Goal: Task Accomplishment & Management: Use online tool/utility

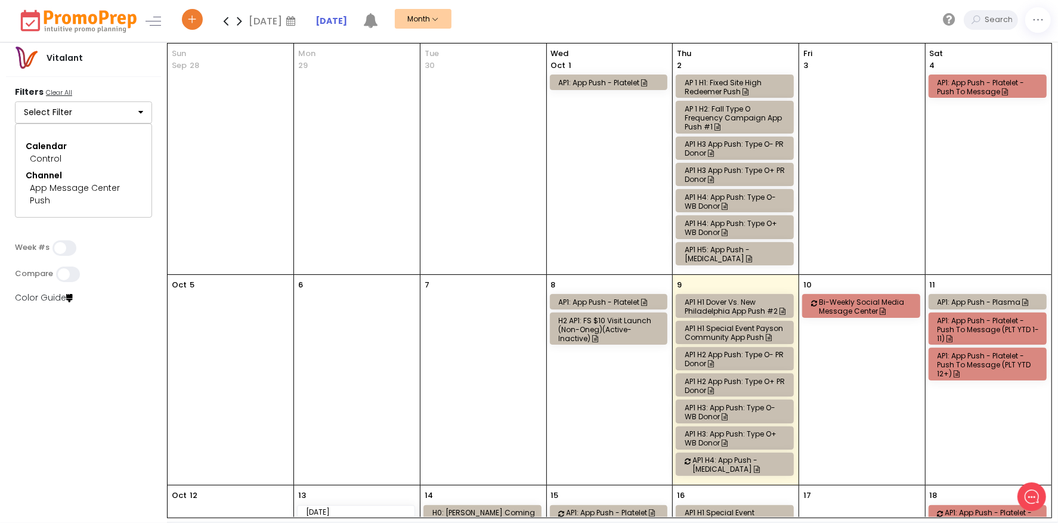
click at [105, 113] on button "Select Filter" at bounding box center [83, 112] width 137 height 23
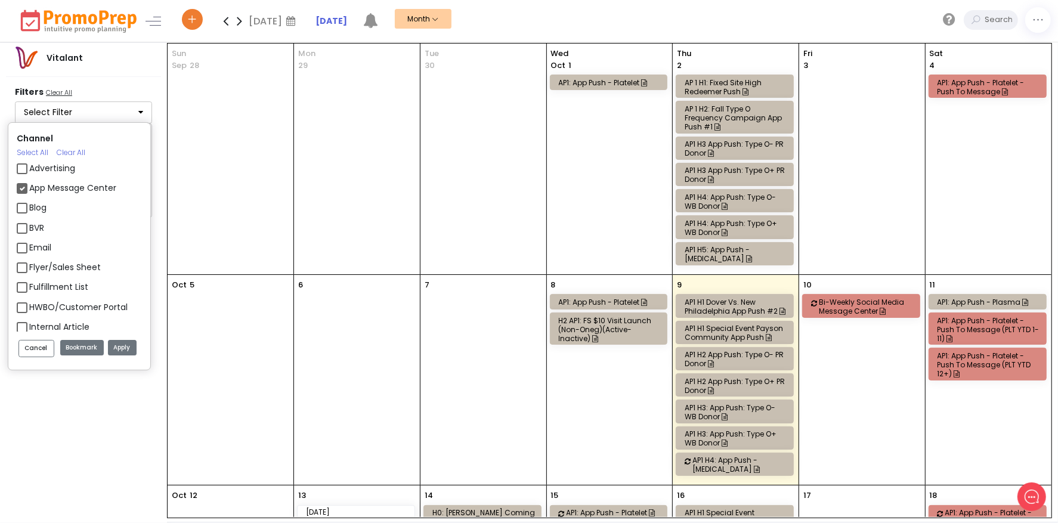
scroll to position [1133, 0]
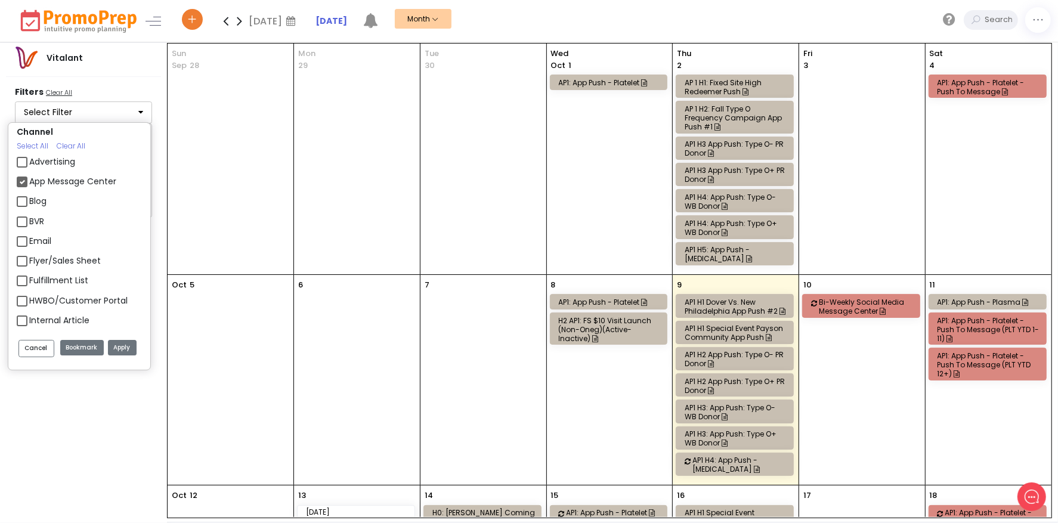
click at [29, 180] on label "App Message Center" at bounding box center [72, 181] width 87 height 13
click at [29, 180] on input "App Message Center" at bounding box center [33, 177] width 8 height 8
checkbox input "false"
click at [29, 186] on label "Email" at bounding box center [40, 181] width 22 height 13
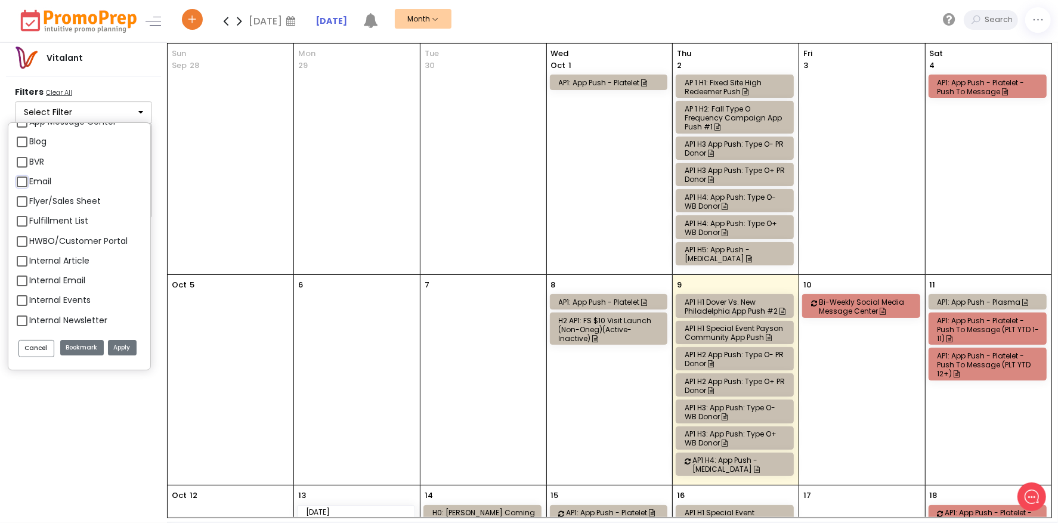
click at [29, 181] on input "Email" at bounding box center [33, 177] width 8 height 8
checkbox input "true"
click at [29, 278] on label "Push" at bounding box center [39, 280] width 20 height 13
click at [29, 278] on input "Push" at bounding box center [33, 275] width 8 height 8
checkbox input "false"
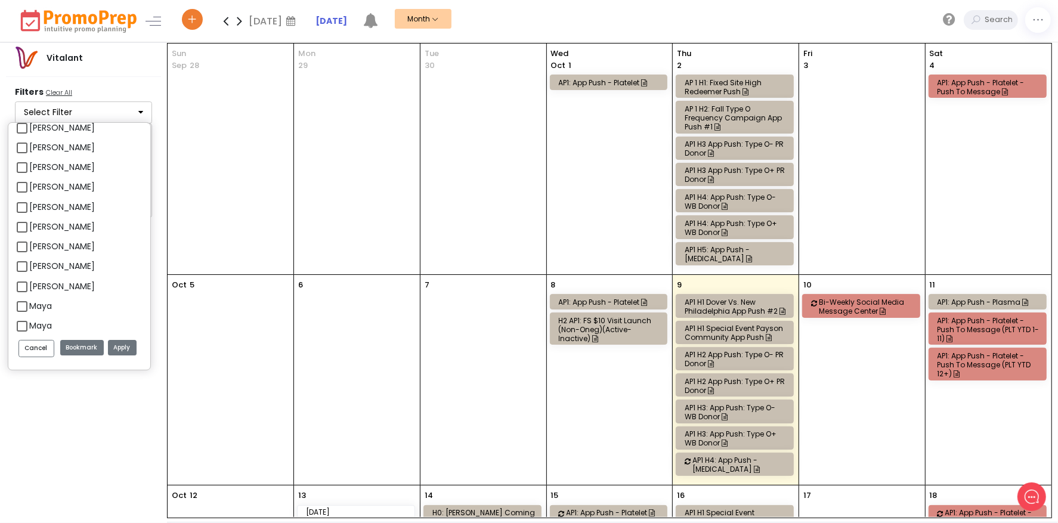
scroll to position [260, 0]
click at [29, 191] on label "[PERSON_NAME]" at bounding box center [62, 189] width 66 height 13
click at [29, 188] on input "[PERSON_NAME]" at bounding box center [33, 184] width 8 height 8
checkbox input "true"
click at [115, 345] on button "Apply" at bounding box center [122, 348] width 29 height 16
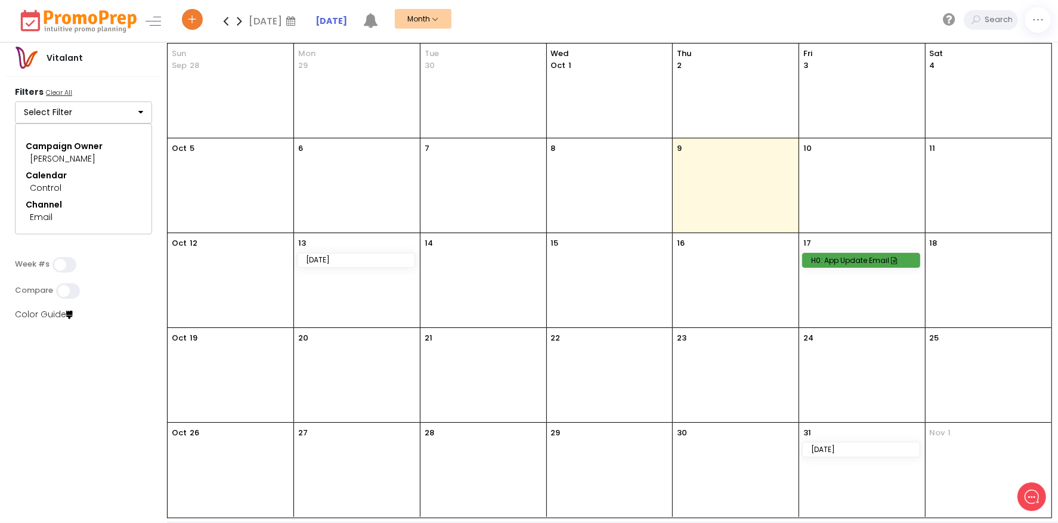
click at [886, 260] on div "H0: App Update Email" at bounding box center [863, 260] width 104 height 9
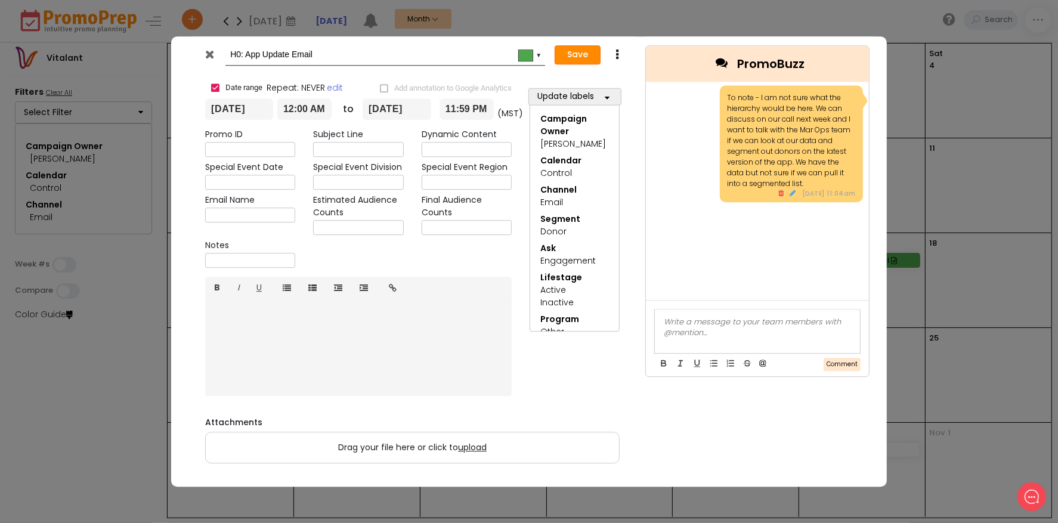
click at [562, 52] on button "Save" at bounding box center [578, 54] width 46 height 19
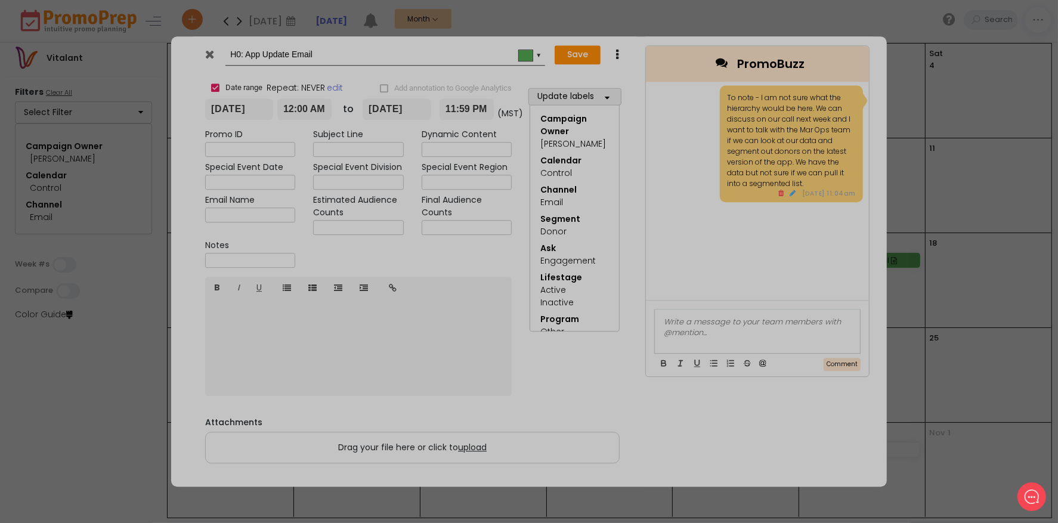
type input "[DATE]"
type input "00:00"
type input "[DATE]"
type input "23:59"
